Goal: Transaction & Acquisition: Purchase product/service

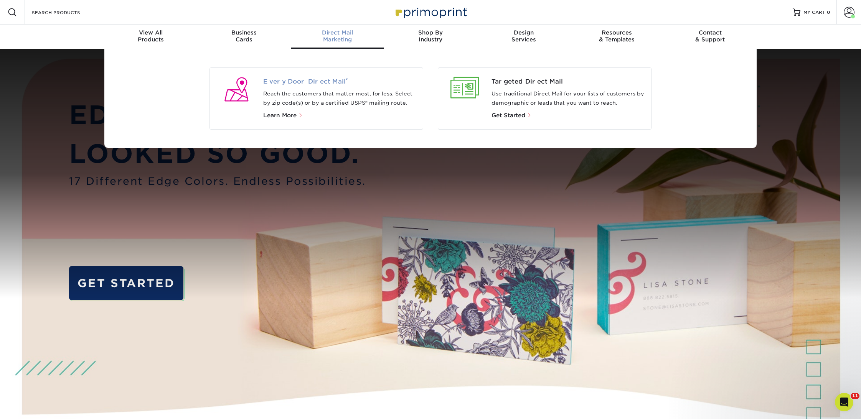
click at [306, 81] on span "Every Door Direct Mail ®" at bounding box center [340, 81] width 154 height 9
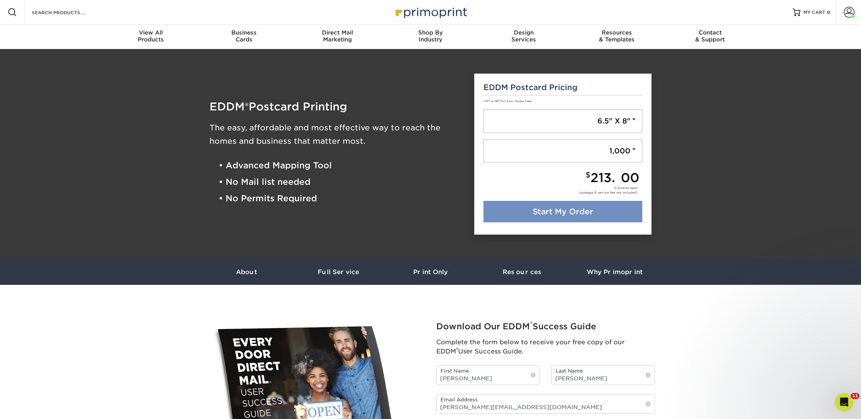
click at [564, 209] on link "Start My Order" at bounding box center [562, 211] width 159 height 21
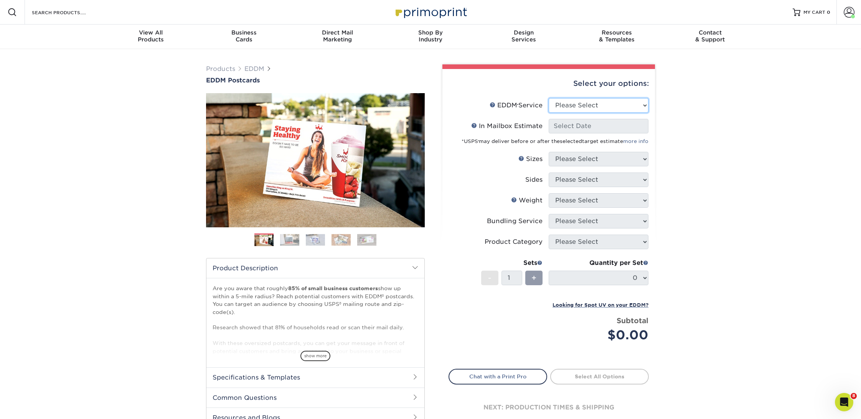
click at [595, 106] on select "Please Select Full Service Print Only" at bounding box center [599, 105] width 100 height 15
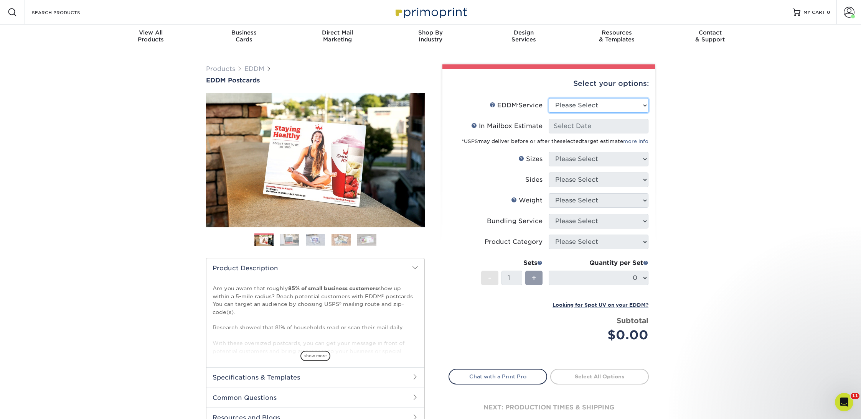
select select "full_service"
click at [549, 98] on select "Please Select Full Service Print Only" at bounding box center [599, 105] width 100 height 15
select select "-1"
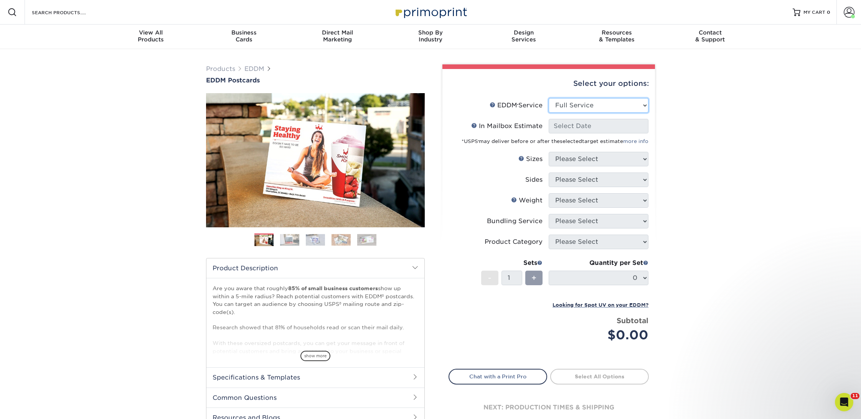
select select "-1"
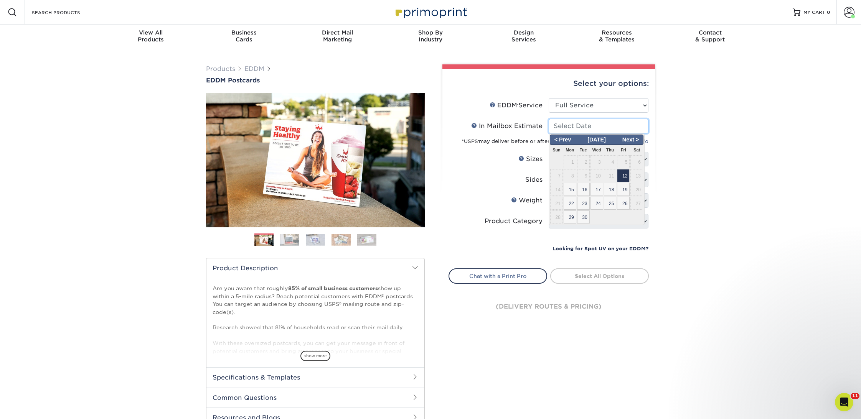
click at [585, 128] on input "In Mailbox Estimate Help In Mailbox Estimate" at bounding box center [599, 126] width 100 height 15
click at [623, 171] on span "12" at bounding box center [623, 175] width 13 height 13
type input "2025-09-12"
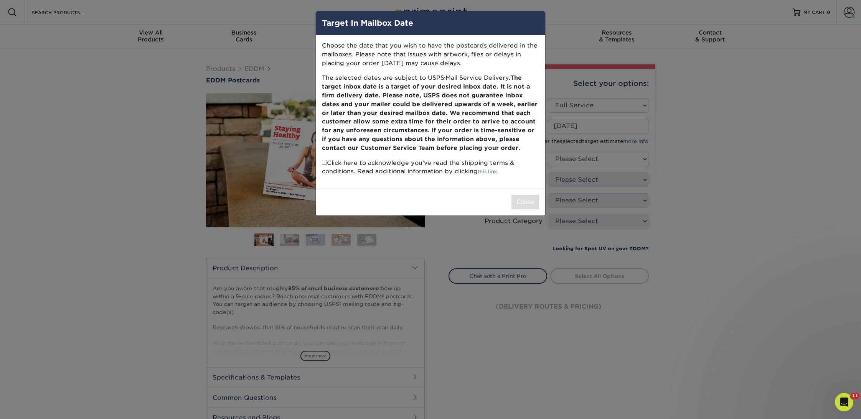
click at [323, 162] on input "checkbox" at bounding box center [324, 162] width 5 height 5
checkbox input "true"
click at [525, 201] on button "Close" at bounding box center [525, 202] width 28 height 15
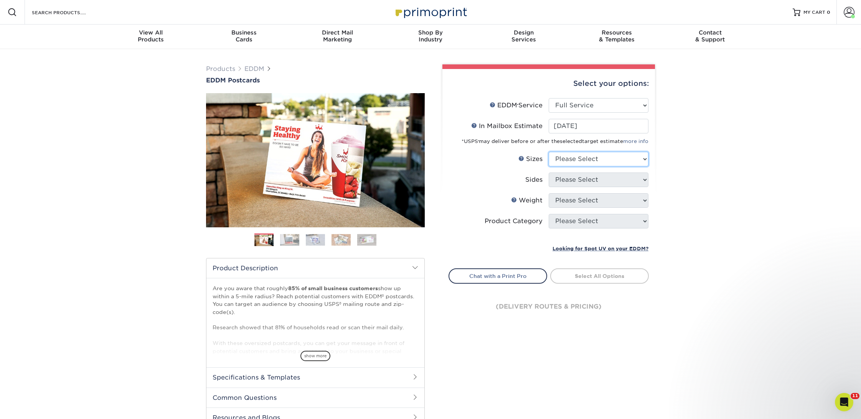
click at [608, 156] on select "Please Select 4.5" x 12" 6" x 12" 6.5" x 8" 6.5" x 9" 6.5" x 12" 7" x 8.5" 8" x…" at bounding box center [599, 159] width 100 height 15
select select "6.50x8.00"
click at [549, 152] on select "Please Select 4.5" x 12" 6" x 12" 6.5" x 8" 6.5" x 9" 6.5" x 12" 7" x 8.5" 8" x…" at bounding box center [599, 159] width 100 height 15
click at [585, 176] on select "Please Select Print Both Sides Print Front Only" at bounding box center [599, 180] width 100 height 15
select select "13abbda7-1d64-4f25-8bb2-c179b224825d"
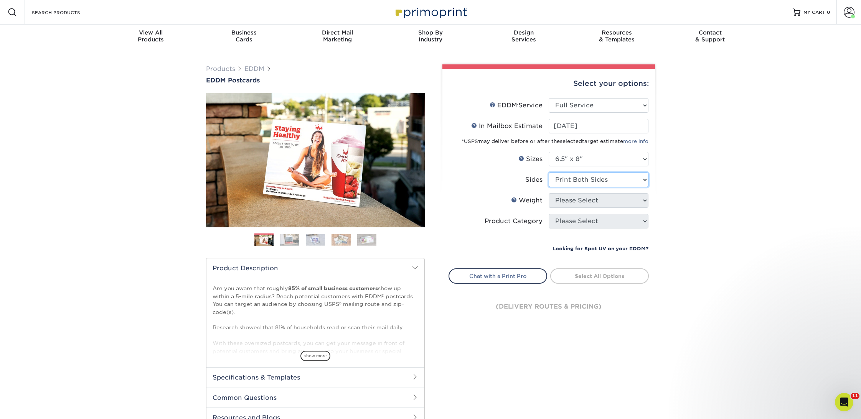
click at [549, 173] on select "Please Select Print Both Sides Print Front Only" at bounding box center [599, 180] width 100 height 15
click at [572, 203] on select "Please Select 16PT 14PT" at bounding box center [599, 200] width 100 height 15
select select "16PT"
click at [549, 193] on select "Please Select 16PT 14PT" at bounding box center [599, 200] width 100 height 15
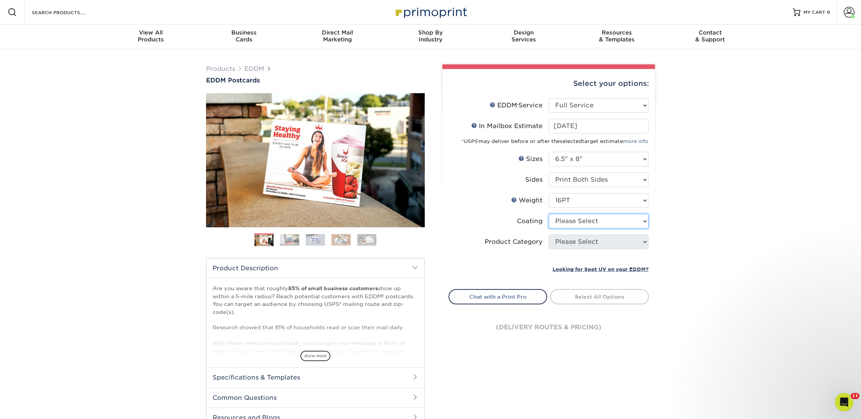
click at [567, 224] on select at bounding box center [599, 221] width 100 height 15
select select "121bb7b5-3b4d-429f-bd8d-bbf80e953313"
click at [549, 214] on select at bounding box center [599, 221] width 100 height 15
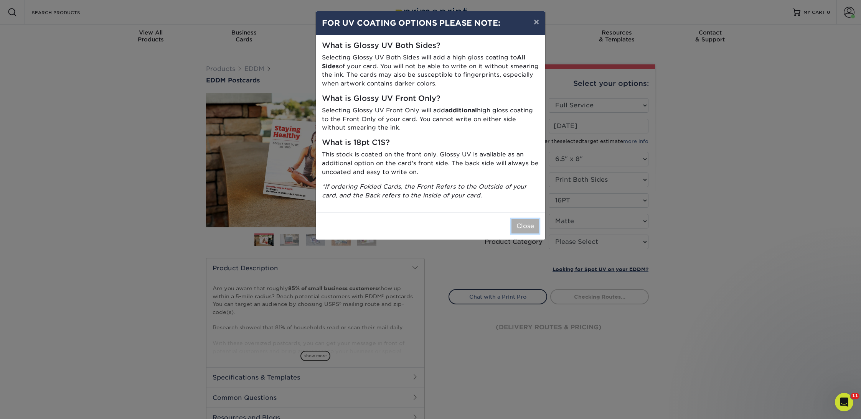
click at [517, 223] on button "Close" at bounding box center [525, 226] width 28 height 15
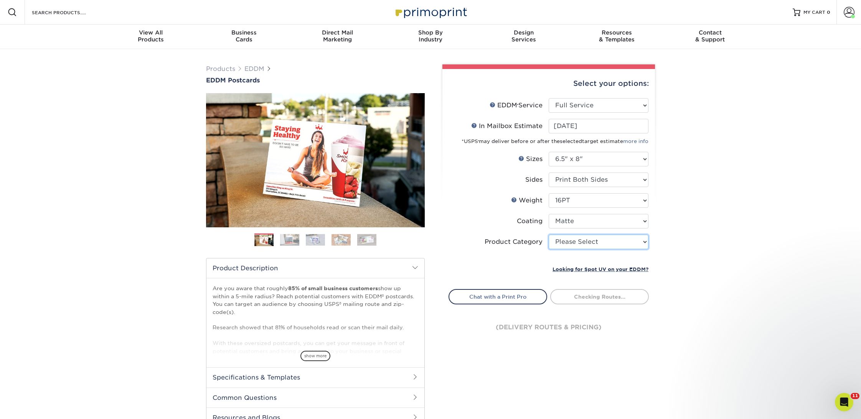
click at [562, 241] on select "Please Select Postcards" at bounding box center [599, 242] width 100 height 15
type input "0d2f34e2-947b-42e1-92e7-d2b9bd0eaead"
select select "9b7272e0-d6c8-4c3c-8e97-d3a1bcdab858"
click at [549, 235] on select "Please Select Postcards" at bounding box center [599, 242] width 100 height 15
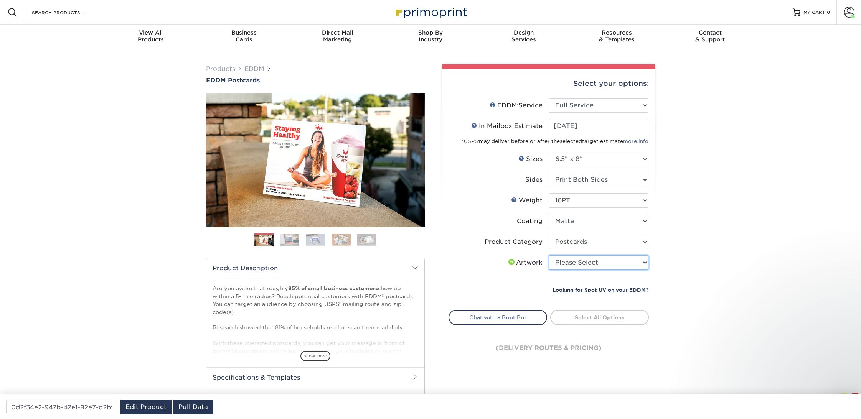
click at [572, 261] on select "Please Select I will upload files I need a design - $150" at bounding box center [599, 263] width 100 height 15
select select "upload"
click at [549, 256] on select "Please Select I will upload files I need a design - $150" at bounding box center [599, 263] width 100 height 15
click at [605, 313] on link "Select Routes" at bounding box center [599, 317] width 99 height 14
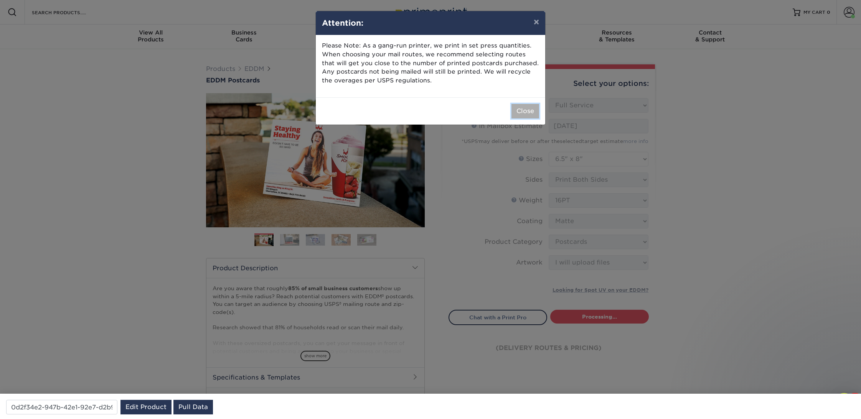
click at [529, 114] on button "Close" at bounding box center [525, 111] width 28 height 15
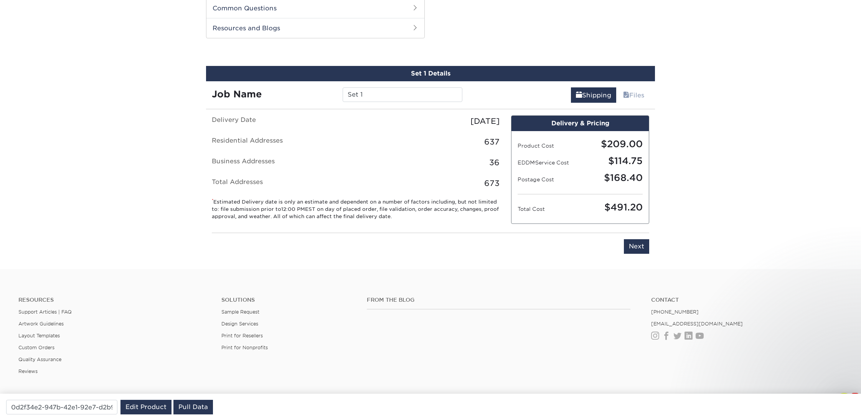
scroll to position [389, 0]
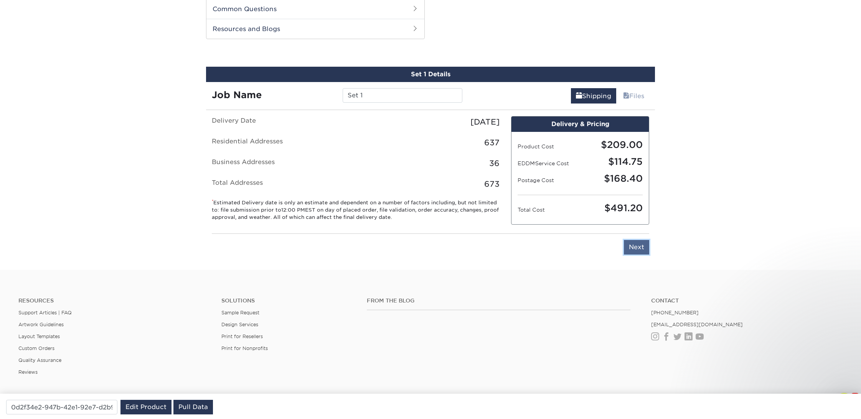
click at [643, 243] on input "Next" at bounding box center [636, 247] width 25 height 15
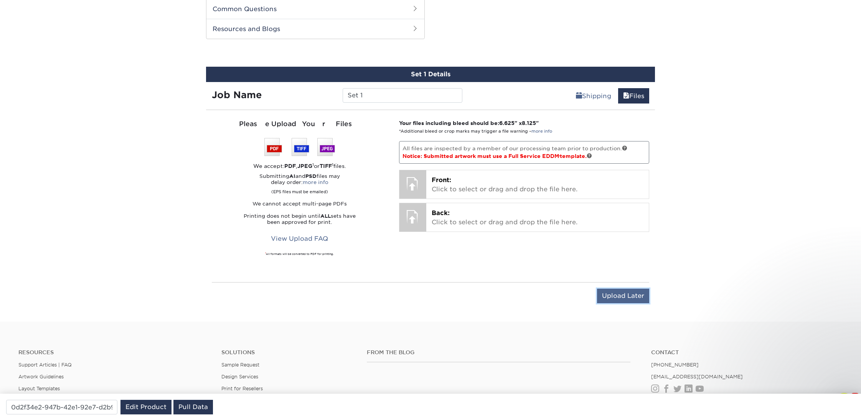
click at [621, 300] on input "Upload Later" at bounding box center [623, 296] width 52 height 15
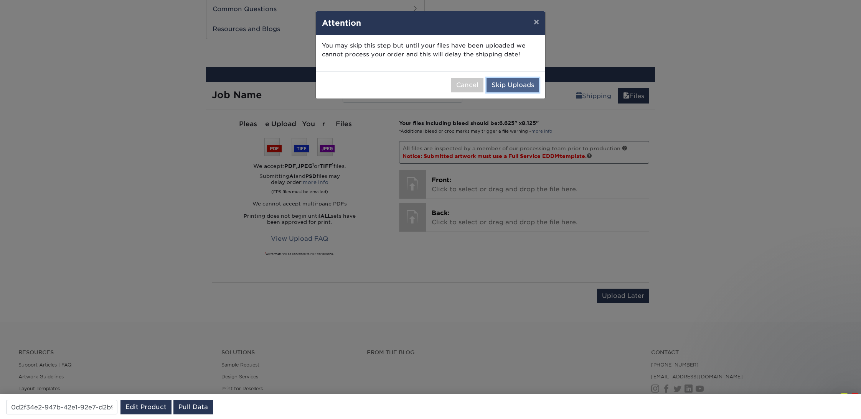
click at [521, 82] on button "Skip Uploads" at bounding box center [512, 85] width 53 height 15
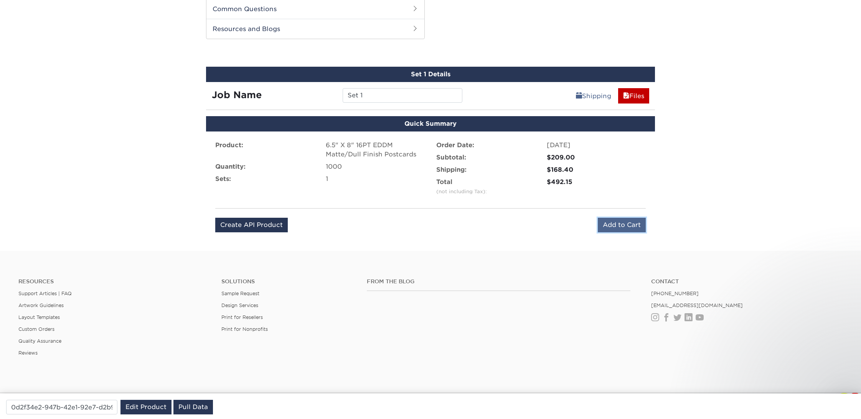
click at [626, 223] on input "Add to Cart" at bounding box center [622, 225] width 48 height 15
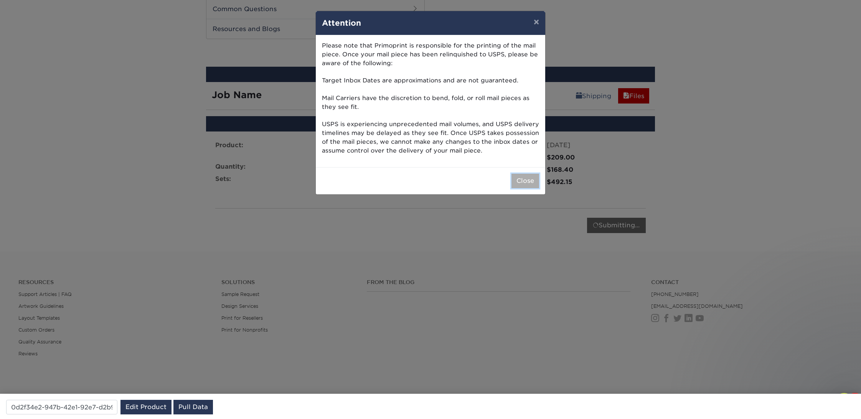
click at [526, 183] on button "Close" at bounding box center [525, 181] width 28 height 15
